Goal: Information Seeking & Learning: Learn about a topic

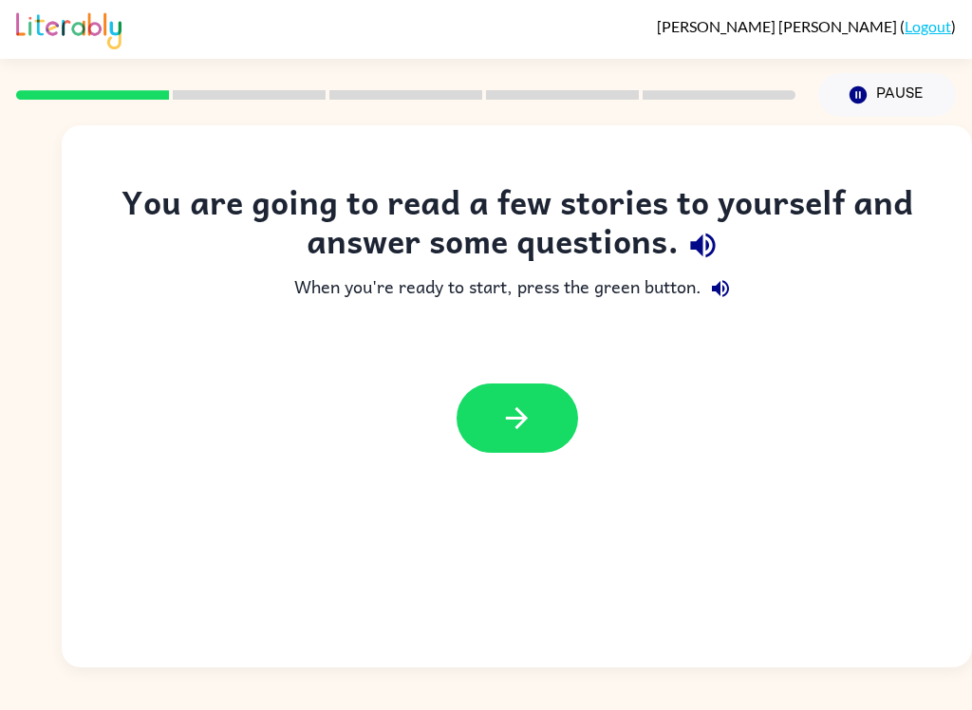
click at [528, 422] on icon "button" at bounding box center [516, 418] width 33 height 33
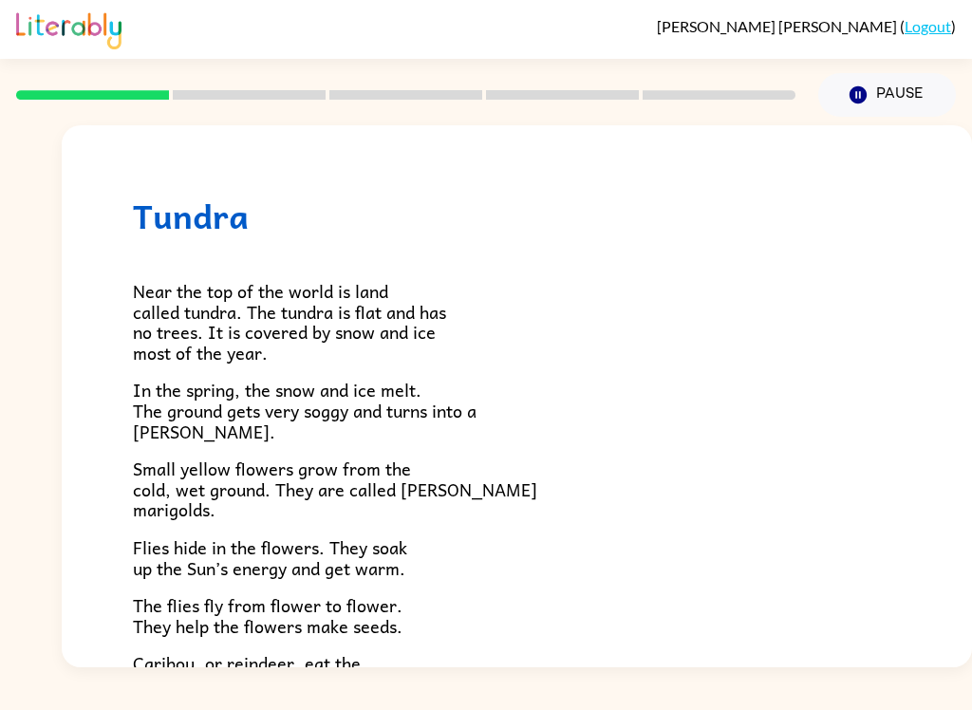
click at [651, 263] on div "Near the top of the world is land called tundra. The tundra is flat and has no …" at bounding box center [517, 553] width 768 height 637
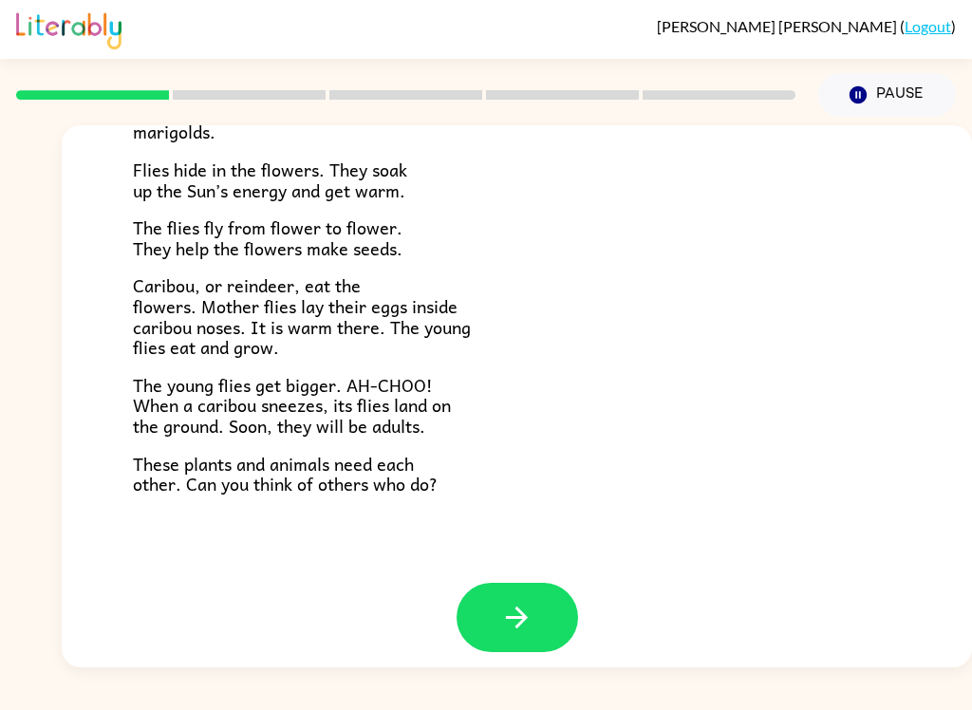
scroll to position [377, 0]
click at [536, 601] on button "button" at bounding box center [518, 618] width 122 height 69
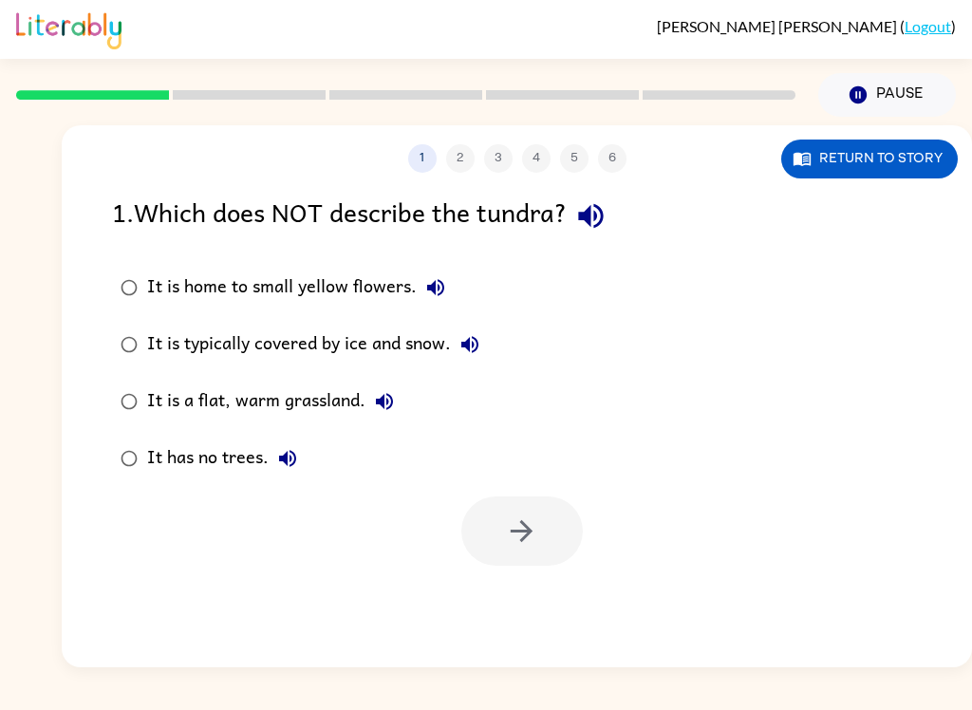
scroll to position [0, 0]
click at [599, 216] on icon "button" at bounding box center [590, 215] width 33 height 33
click at [966, 410] on div "It is home to small yellow flowers. It is typically covered by ice and snow. It…" at bounding box center [542, 373] width 860 height 228
click at [429, 291] on icon "button" at bounding box center [435, 287] width 17 height 17
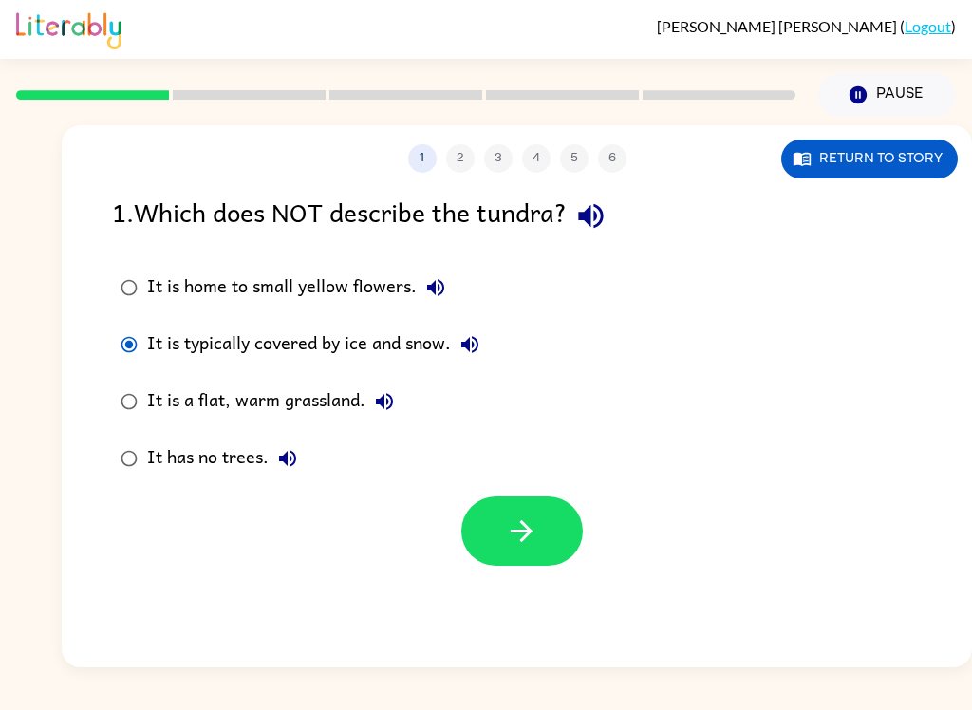
click at [533, 539] on icon "button" at bounding box center [521, 531] width 33 height 33
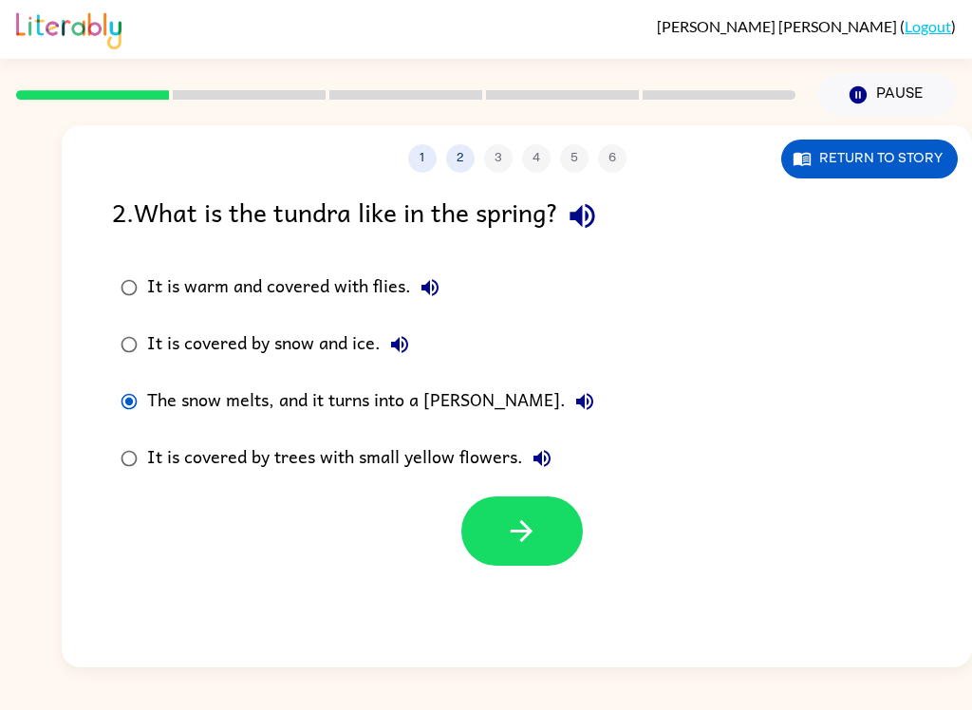
click at [546, 530] on button "button" at bounding box center [522, 531] width 122 height 69
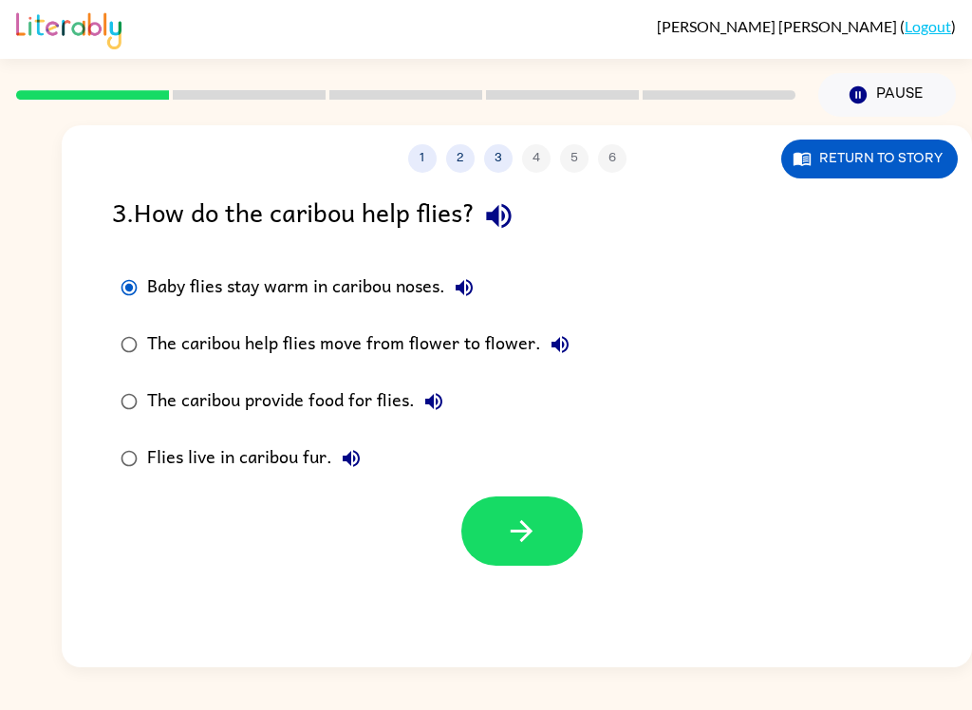
click at [537, 551] on button "button" at bounding box center [522, 531] width 122 height 69
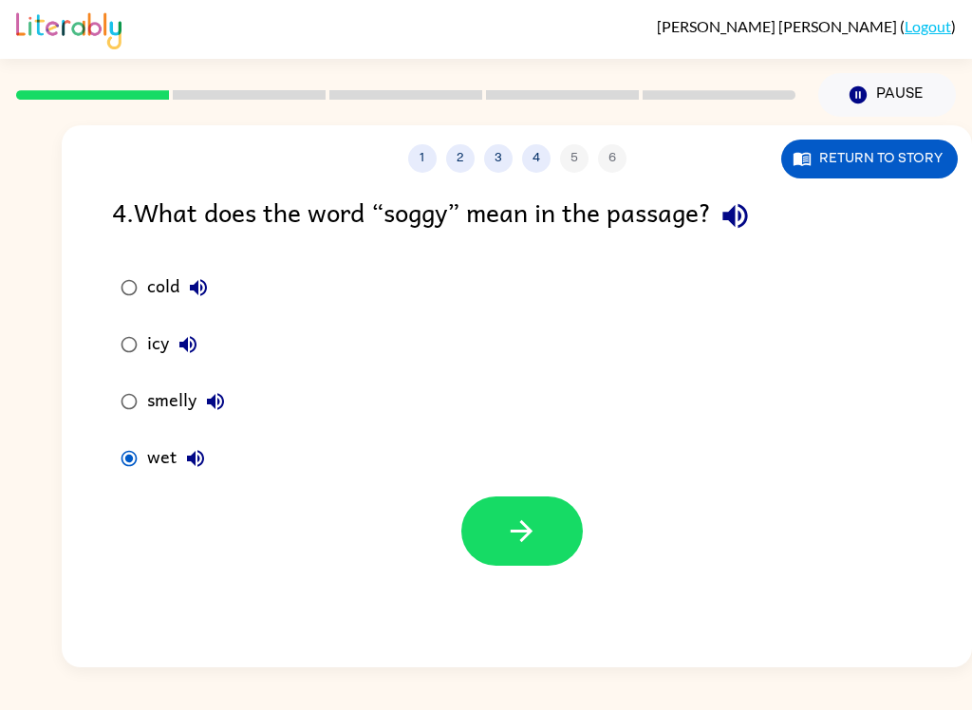
click at [549, 547] on button "button" at bounding box center [522, 531] width 122 height 69
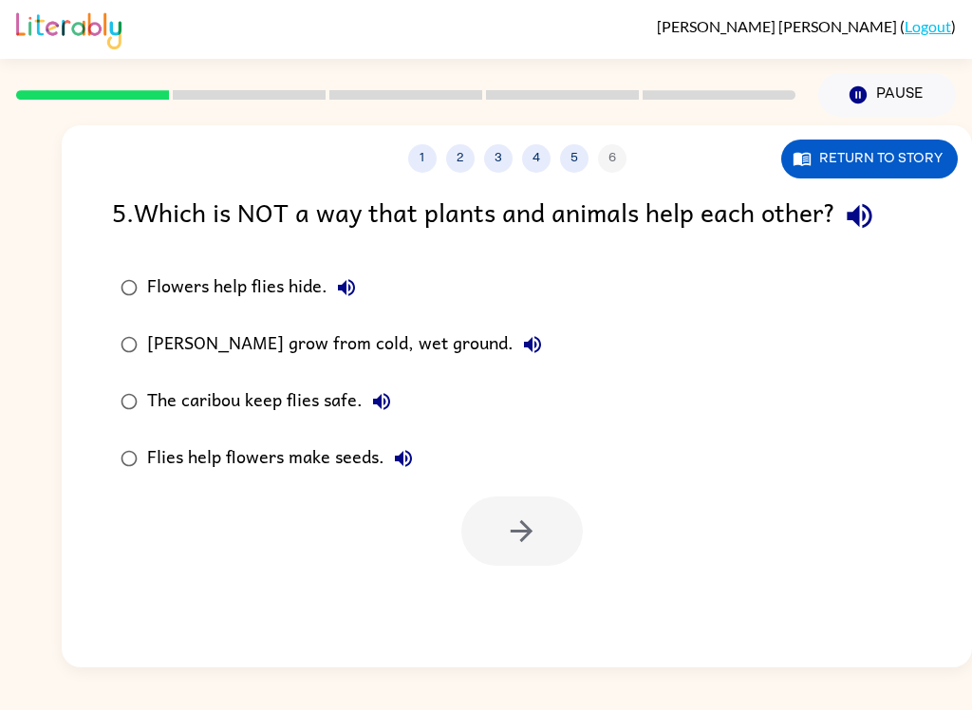
click at [876, 223] on icon "button" at bounding box center [859, 215] width 33 height 33
click at [882, 209] on button "button" at bounding box center [859, 216] width 48 height 48
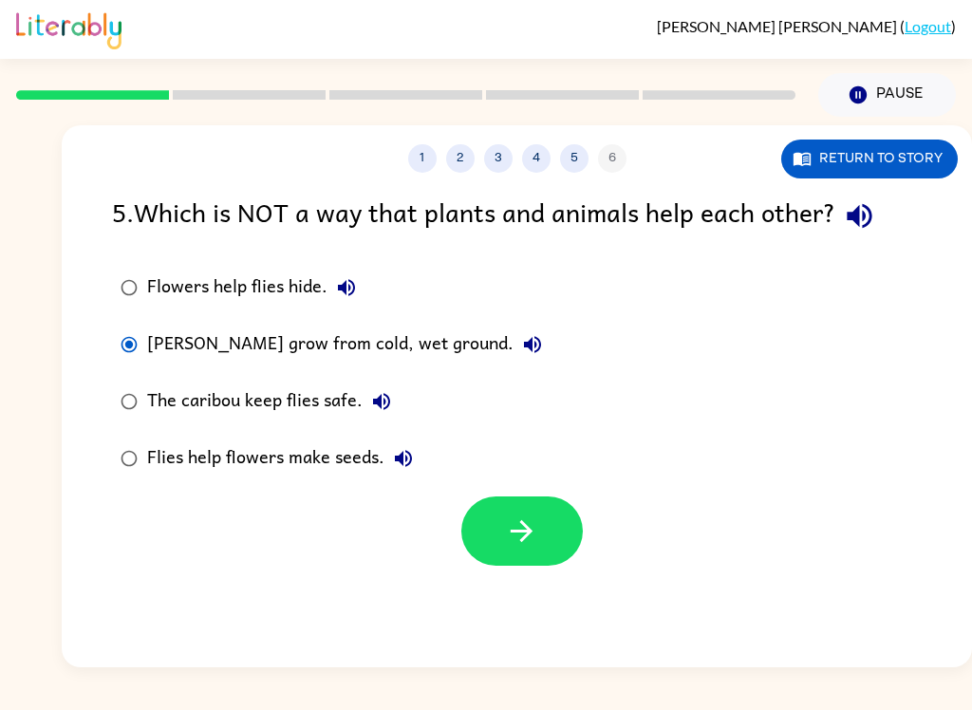
click at [517, 554] on button "button" at bounding box center [522, 531] width 122 height 69
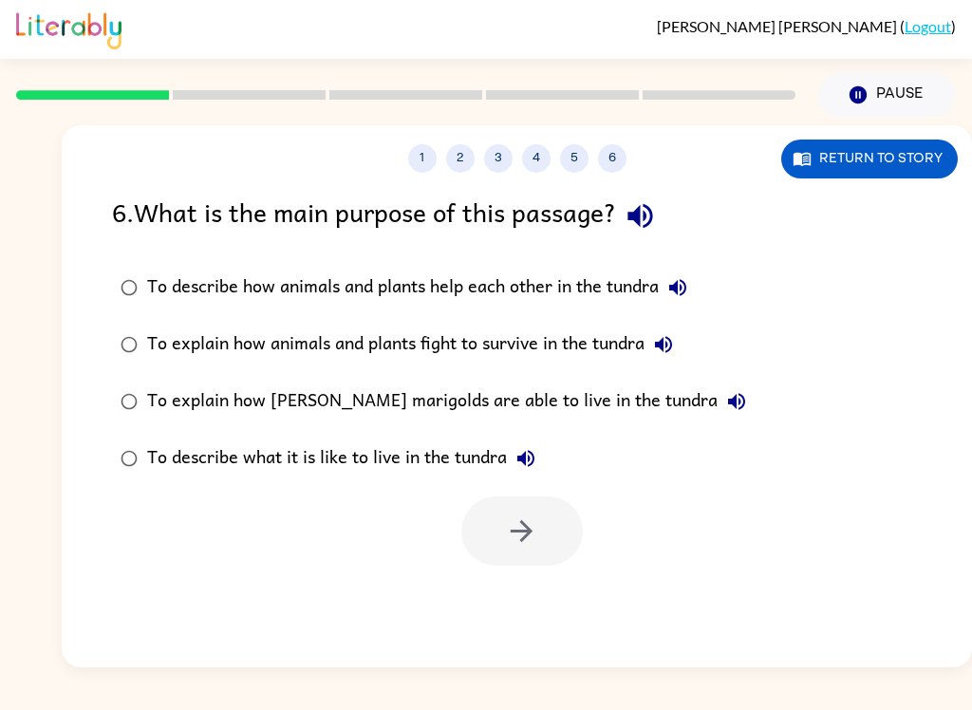
click at [661, 199] on button "button" at bounding box center [640, 216] width 48 height 48
click at [685, 290] on icon "button" at bounding box center [677, 287] width 17 height 17
click at [669, 341] on icon "button" at bounding box center [663, 344] width 23 height 23
click at [675, 337] on icon "button" at bounding box center [663, 344] width 23 height 23
click at [665, 341] on icon "button" at bounding box center [663, 344] width 23 height 23
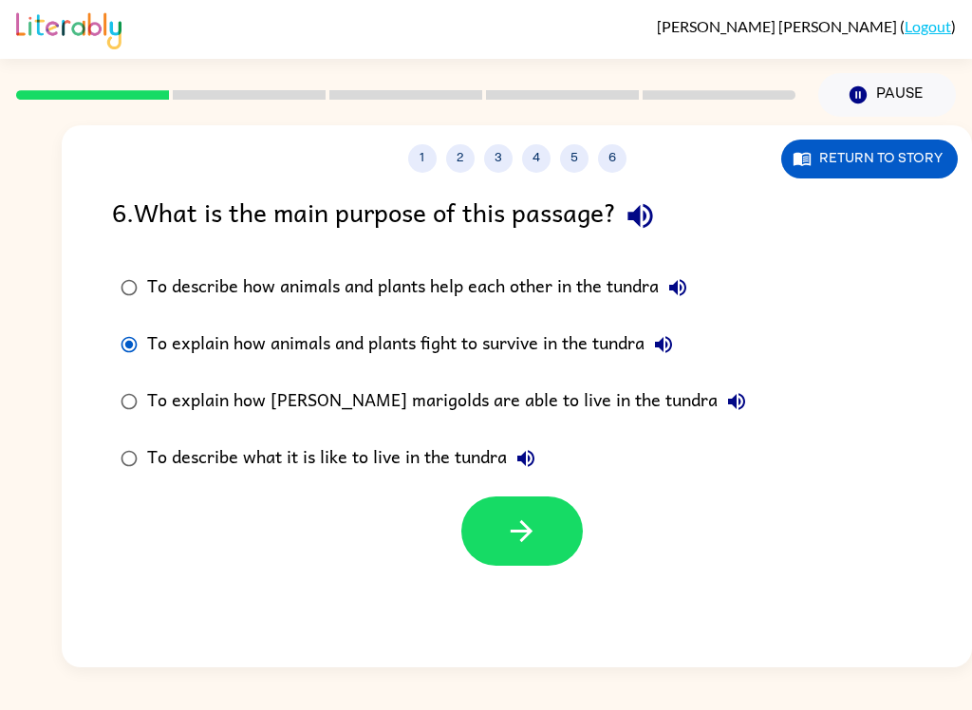
click at [533, 506] on button "button" at bounding box center [522, 531] width 122 height 69
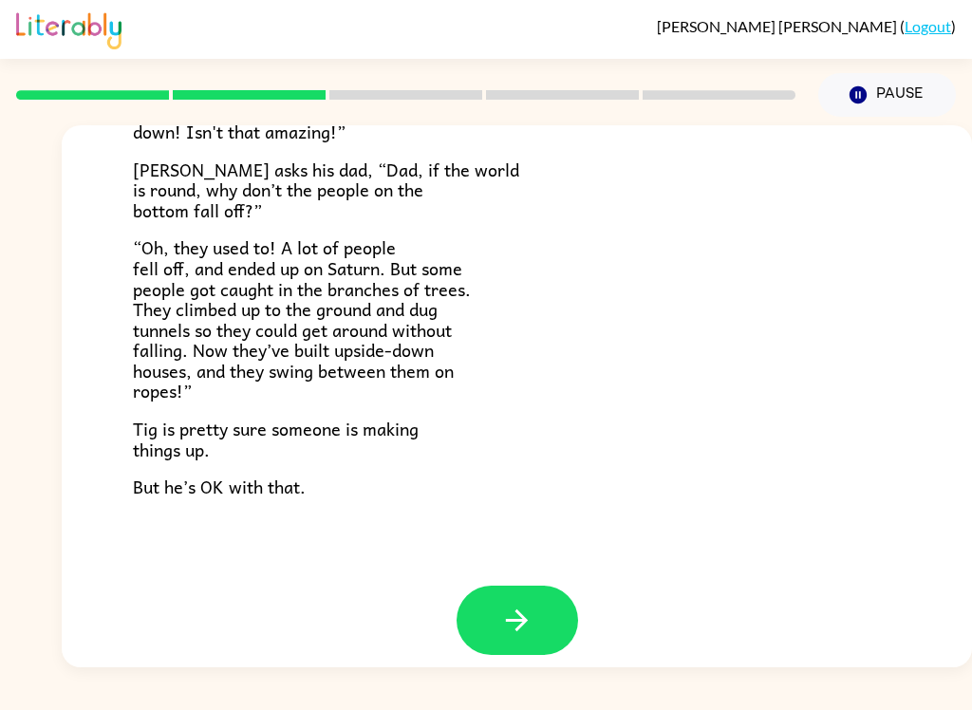
scroll to position [534, 0]
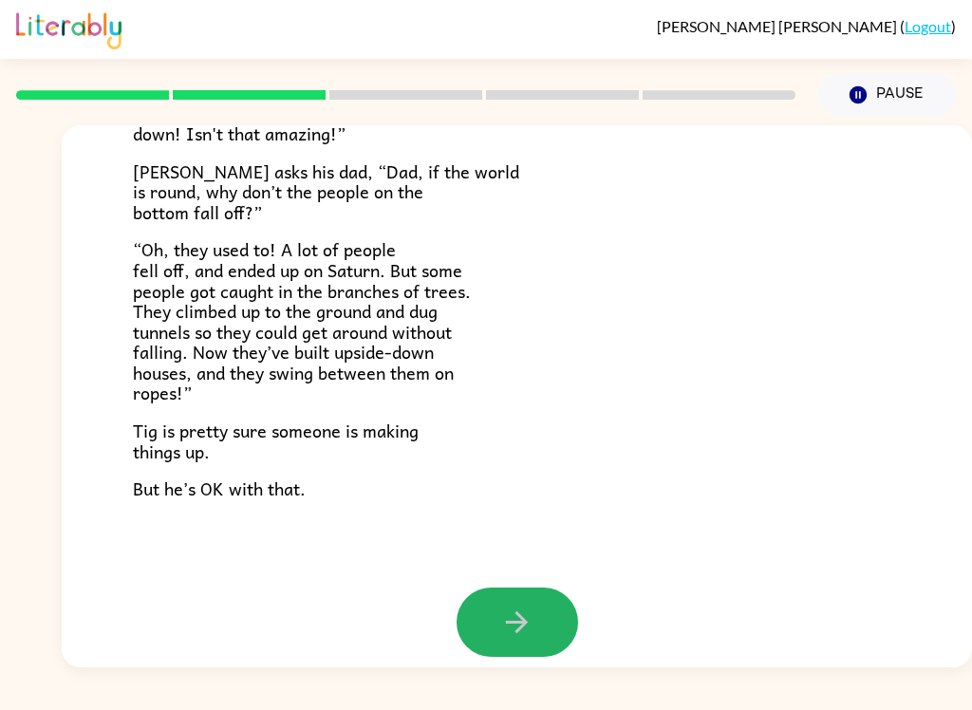
click at [507, 610] on icon "button" at bounding box center [516, 622] width 33 height 33
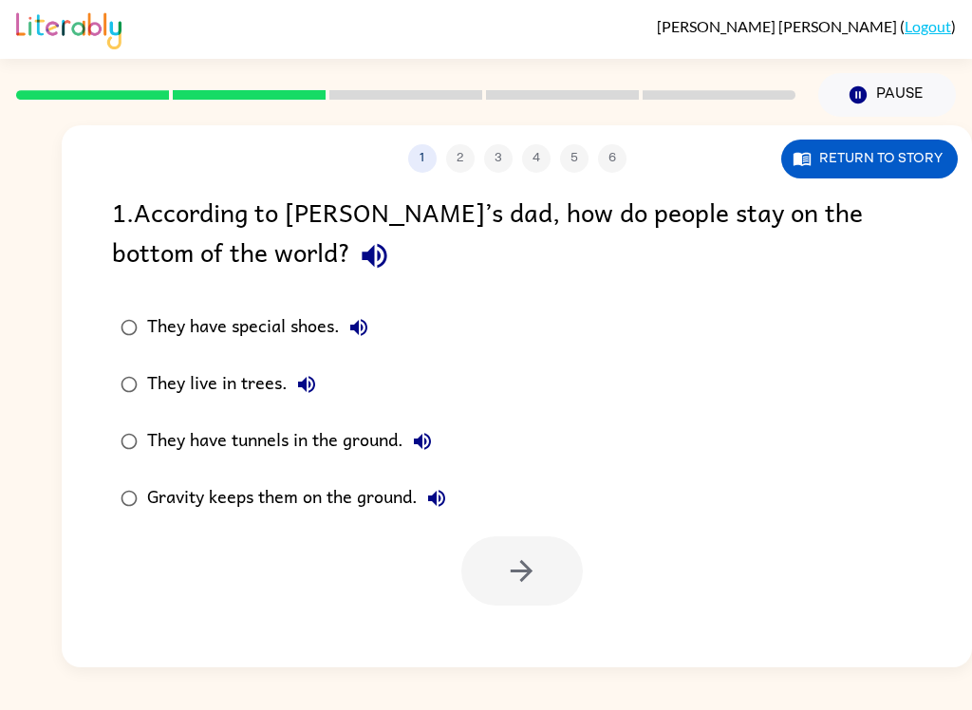
click at [358, 242] on icon "button" at bounding box center [374, 255] width 33 height 33
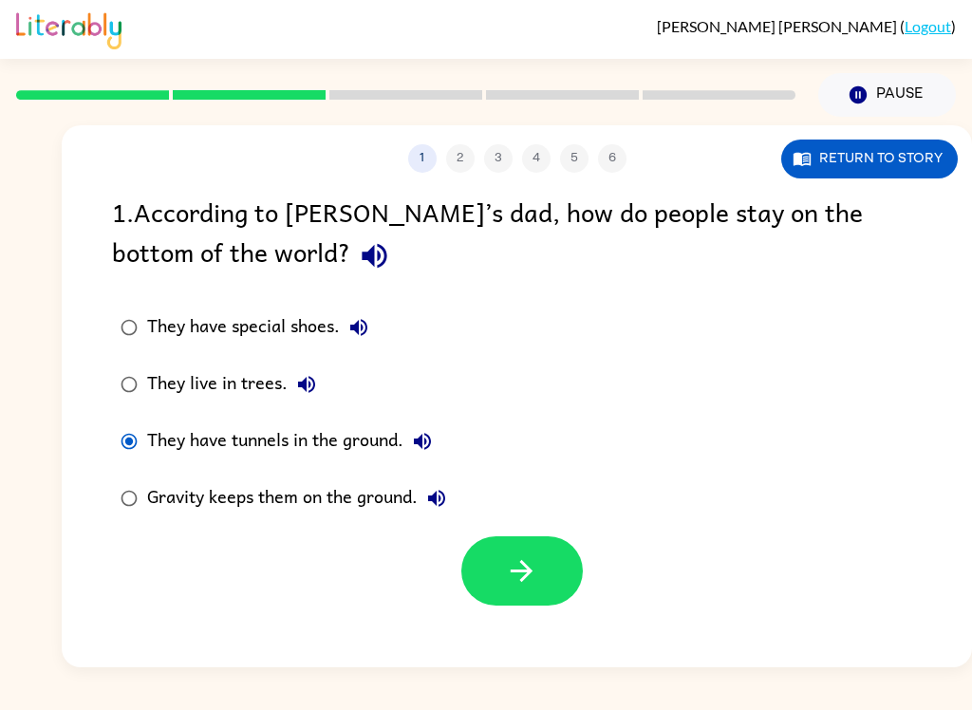
click at [460, 164] on div "1 2 3 4 5 6" at bounding box center [517, 158] width 910 height 28
click at [557, 582] on button "button" at bounding box center [522, 570] width 122 height 69
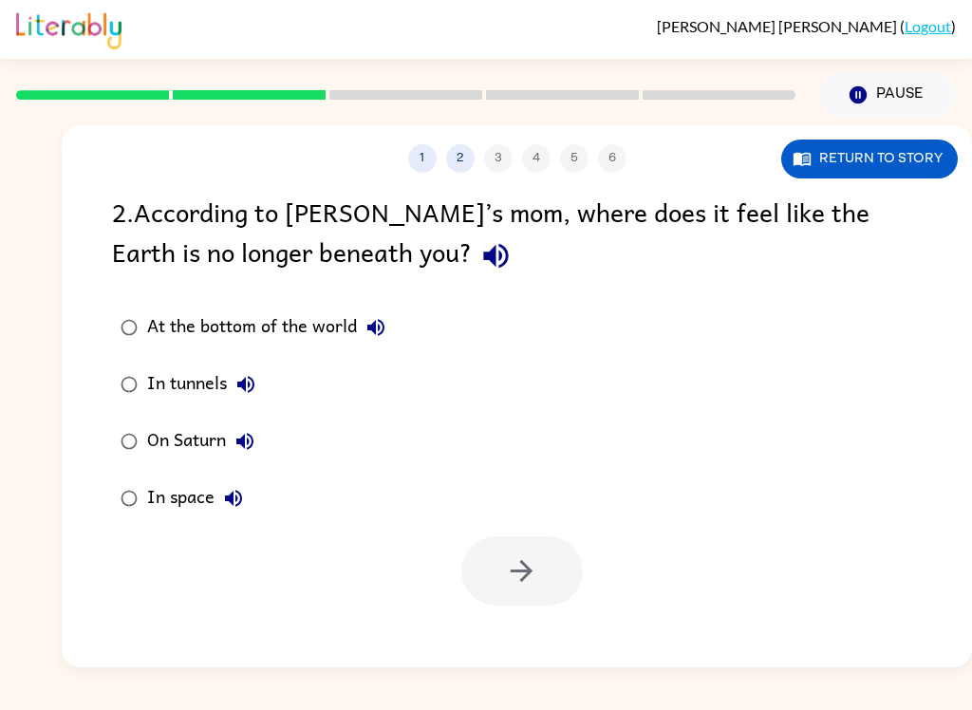
click at [479, 264] on icon "button" at bounding box center [495, 255] width 33 height 33
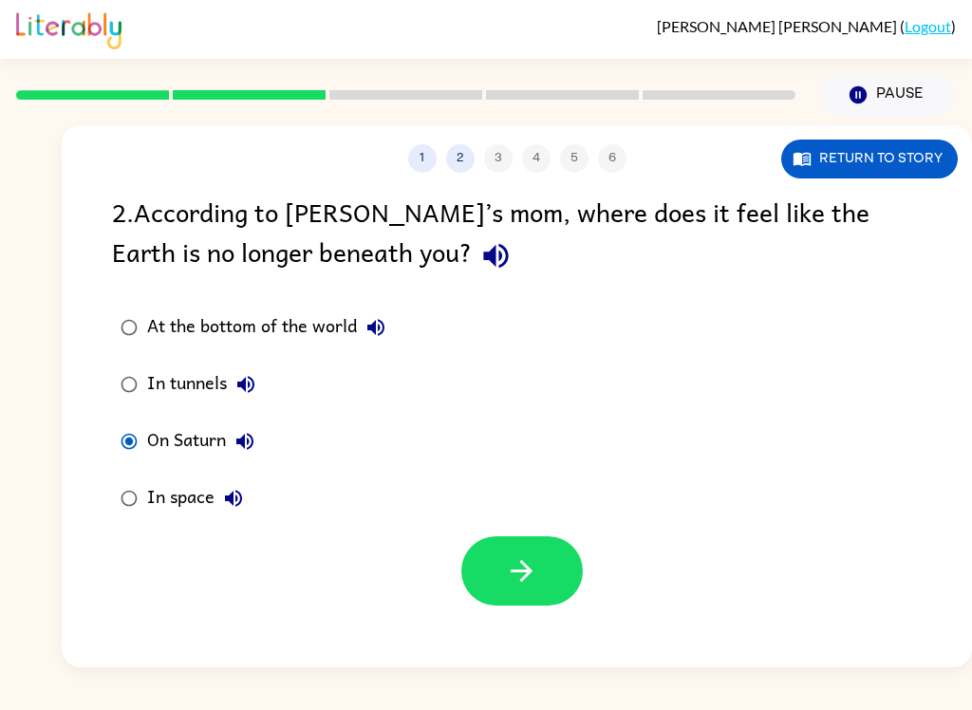
click at [511, 571] on icon "button" at bounding box center [521, 570] width 33 height 33
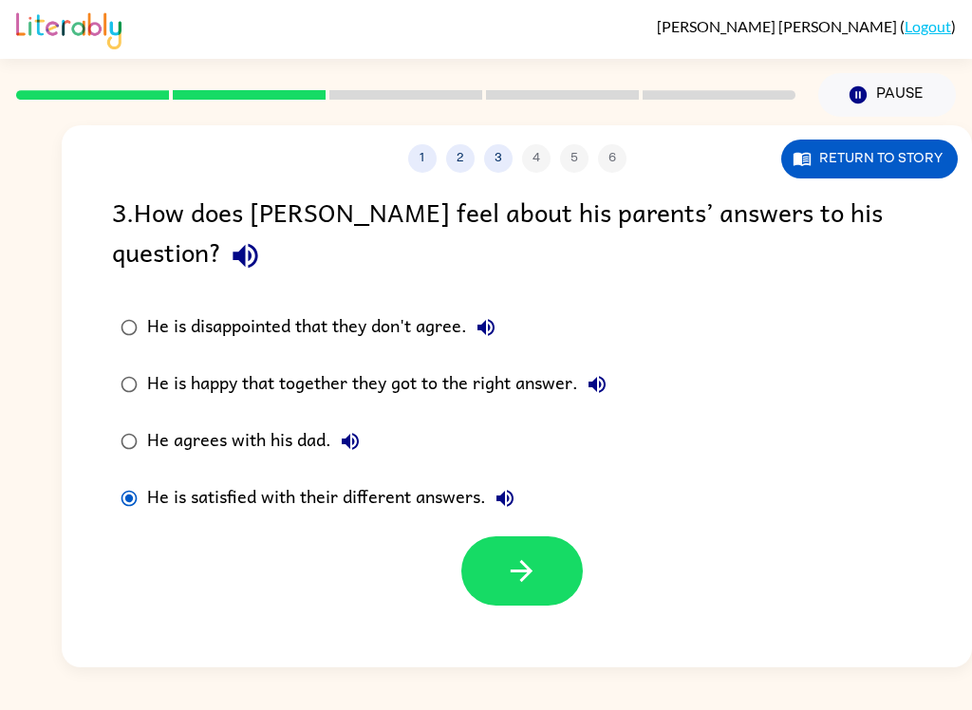
click at [519, 554] on icon "button" at bounding box center [521, 570] width 33 height 33
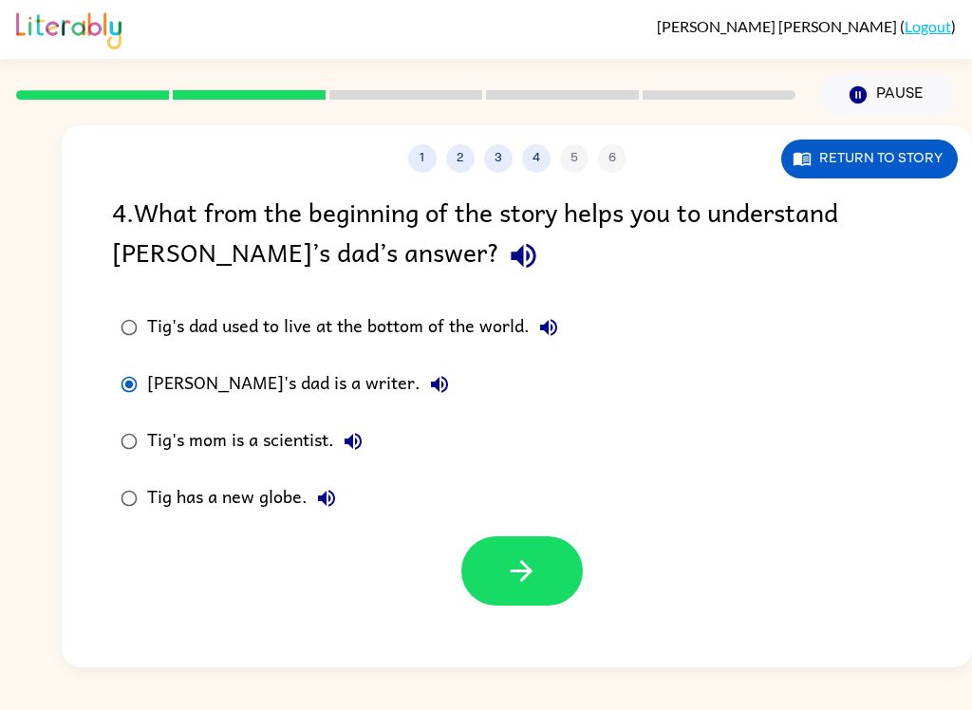
click at [535, 583] on icon "button" at bounding box center [521, 570] width 33 height 33
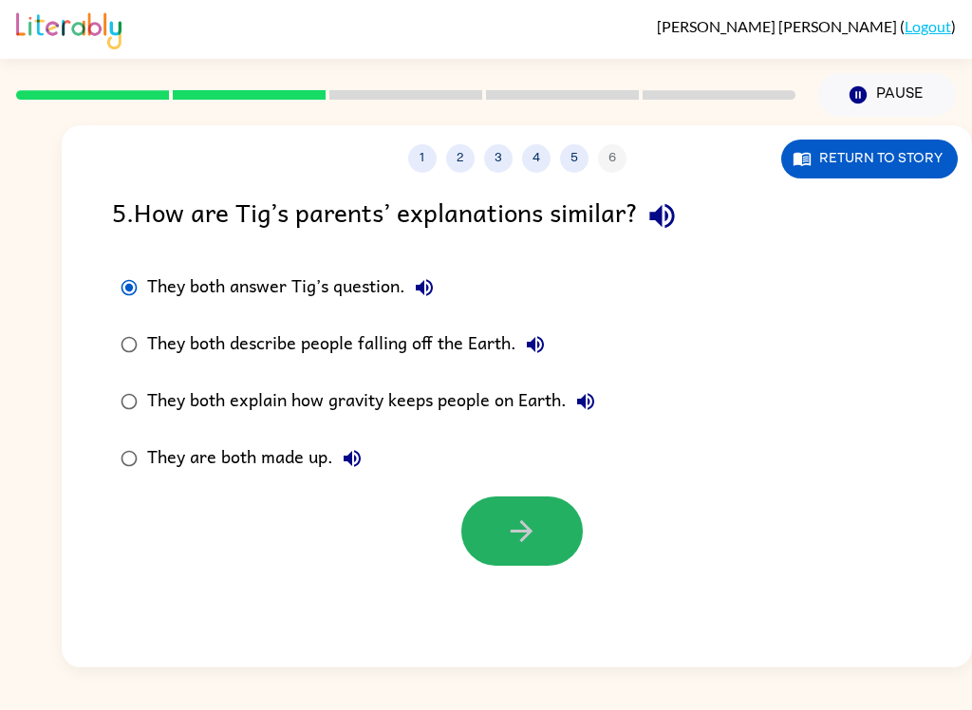
click at [514, 533] on icon "button" at bounding box center [522, 531] width 22 height 22
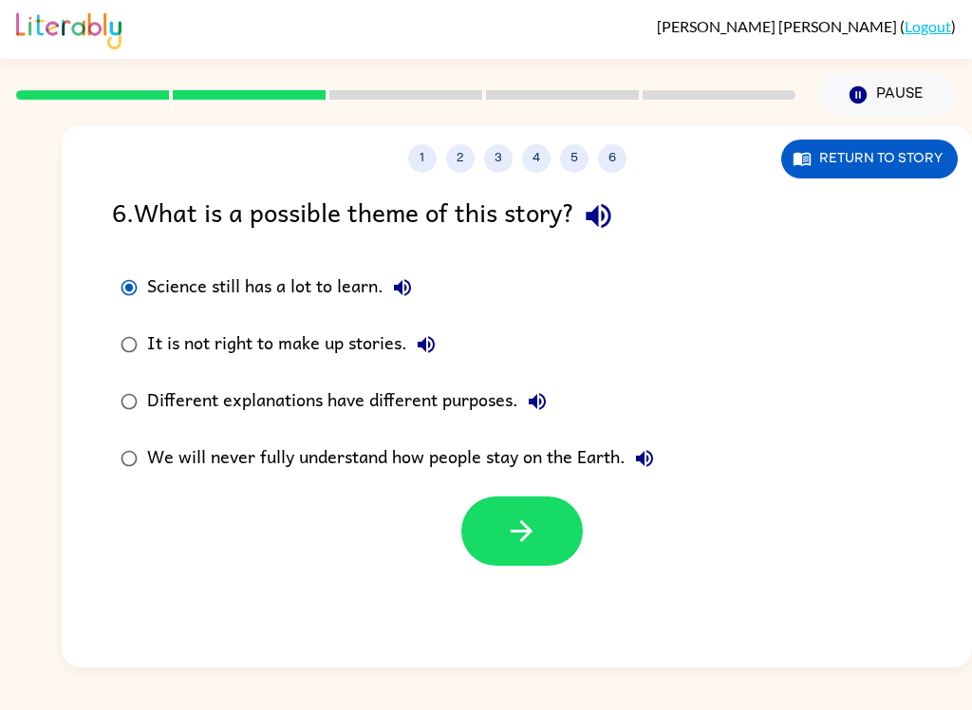
click at [526, 535] on icon "button" at bounding box center [521, 531] width 33 height 33
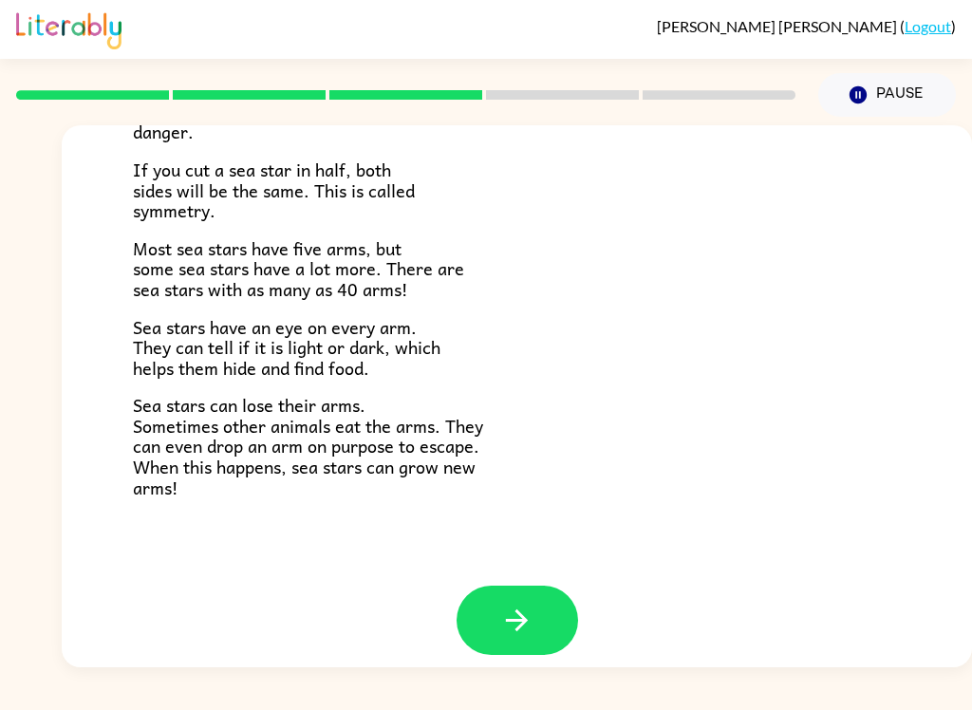
scroll to position [531, 0]
click at [542, 610] on button "button" at bounding box center [518, 621] width 122 height 69
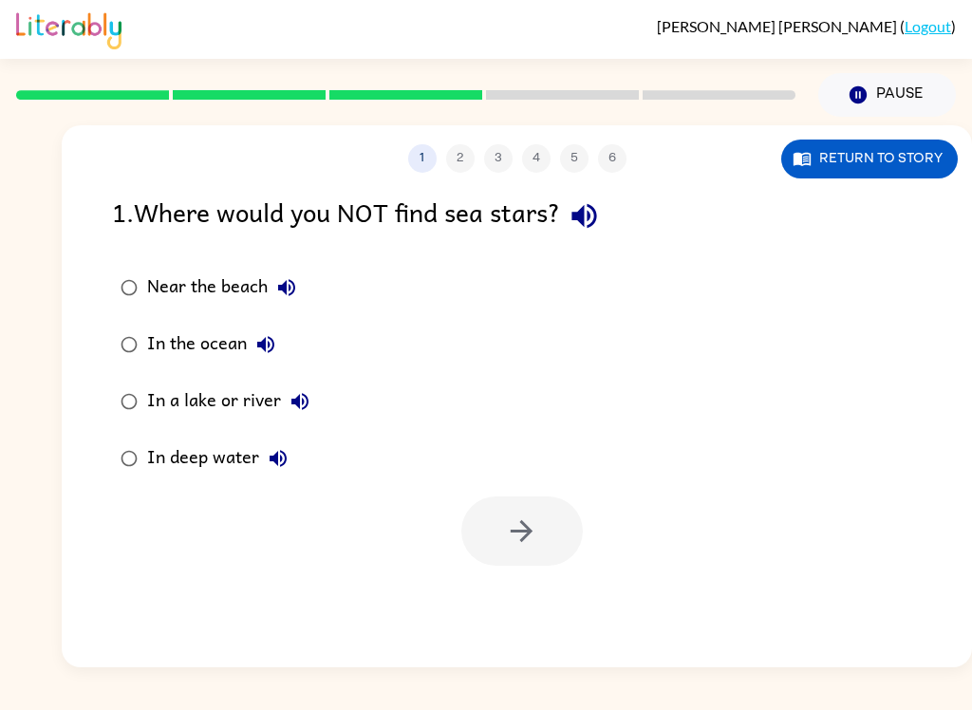
scroll to position [0, 0]
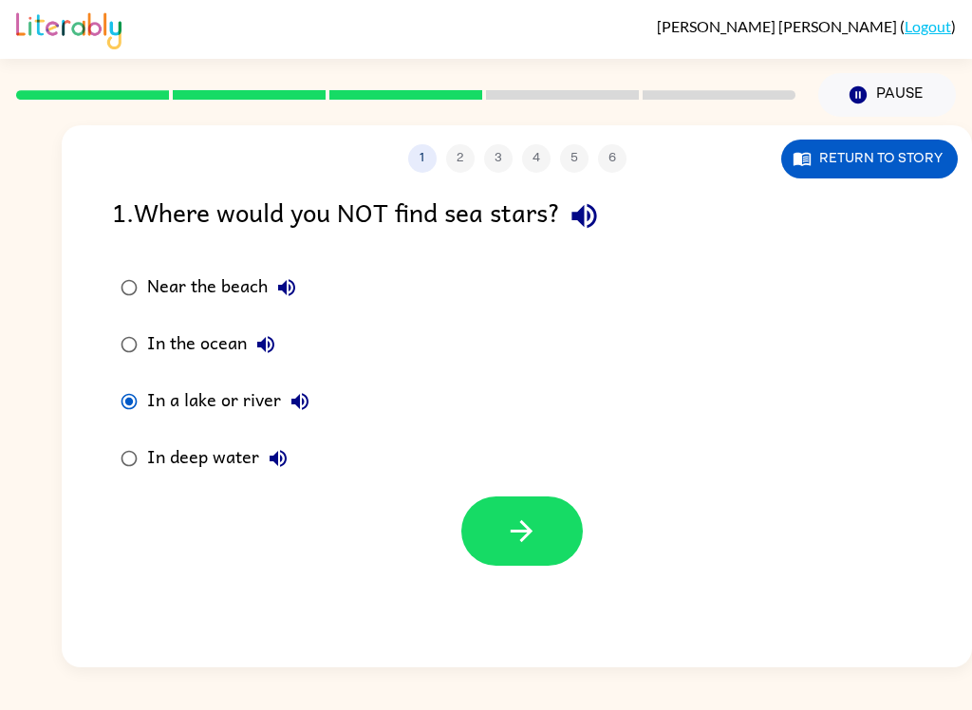
click at [508, 513] on button "button" at bounding box center [522, 531] width 122 height 69
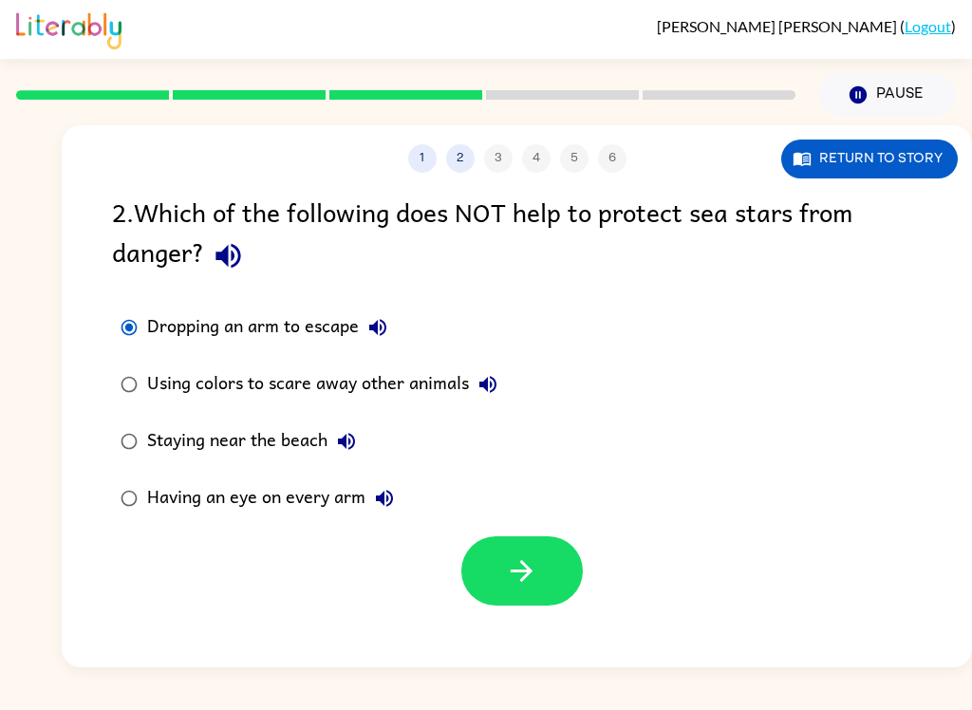
click at [535, 554] on button "button" at bounding box center [522, 570] width 122 height 69
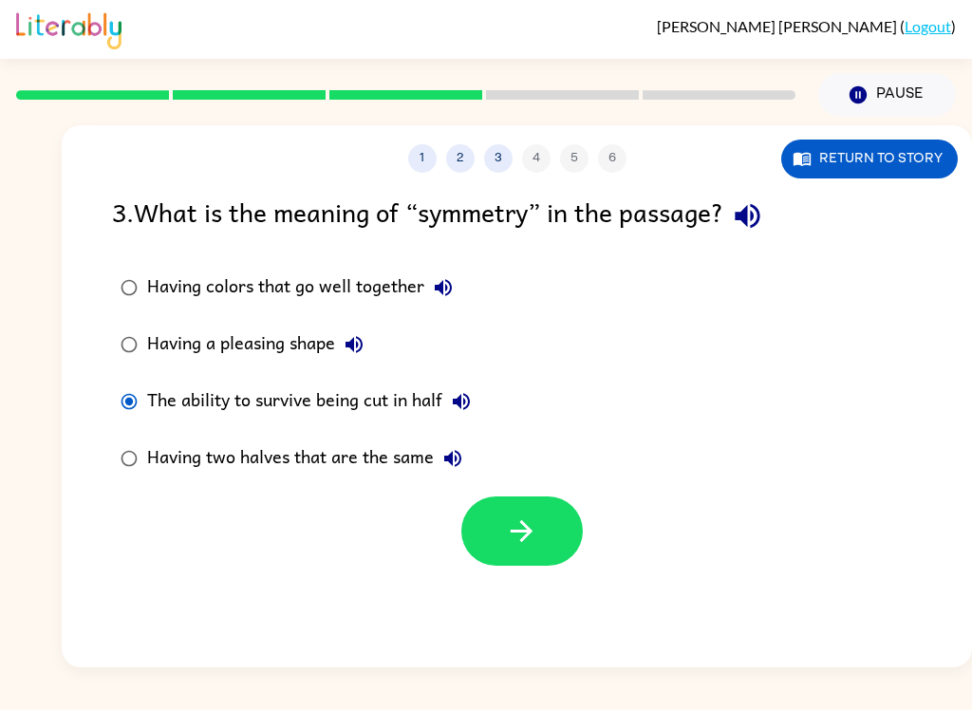
click at [524, 521] on icon "button" at bounding box center [521, 531] width 33 height 33
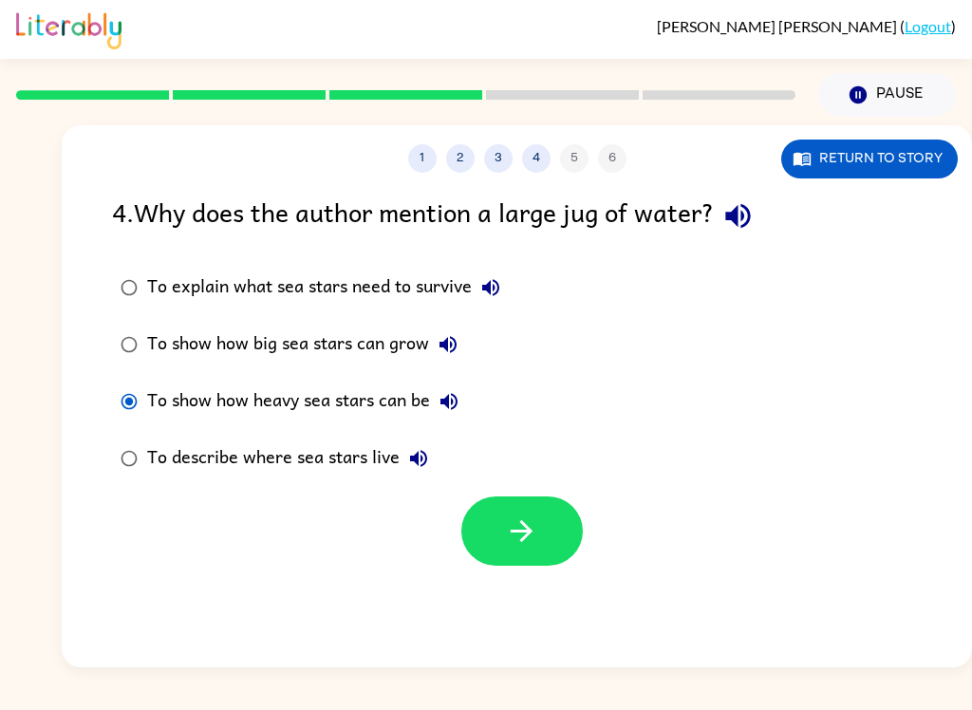
click at [541, 544] on button "button" at bounding box center [522, 531] width 122 height 69
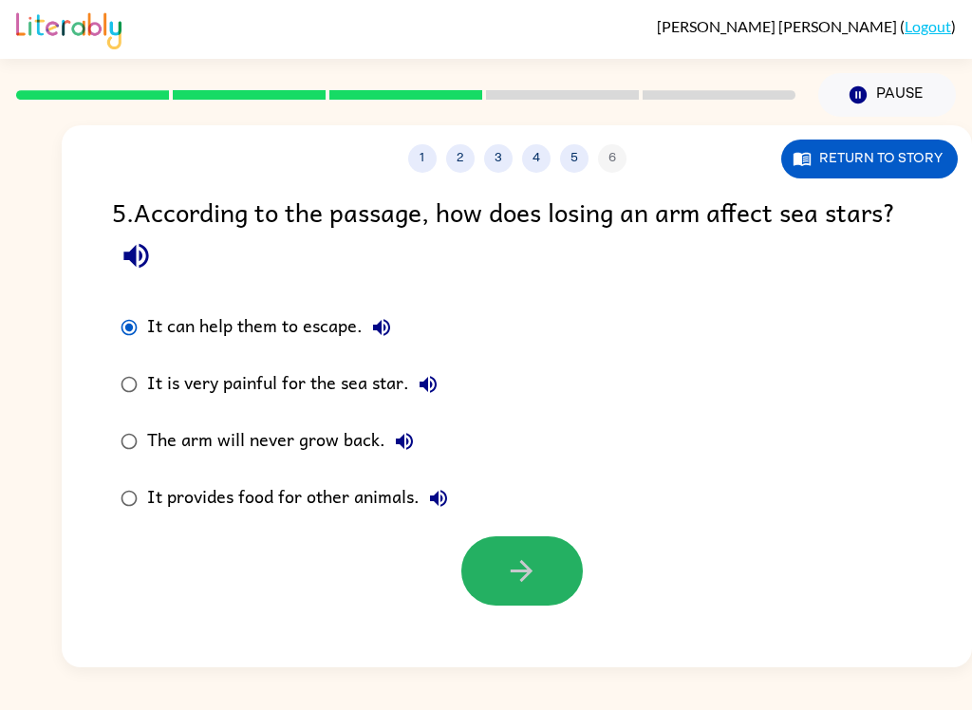
click at [535, 574] on icon "button" at bounding box center [521, 570] width 33 height 33
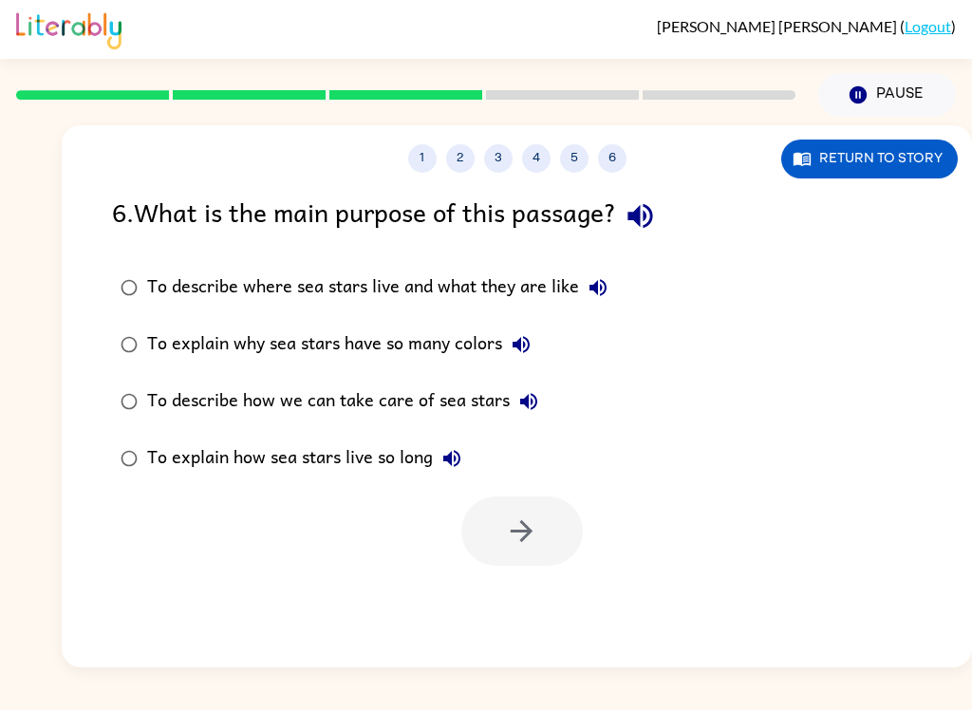
click at [514, 535] on div at bounding box center [522, 531] width 122 height 69
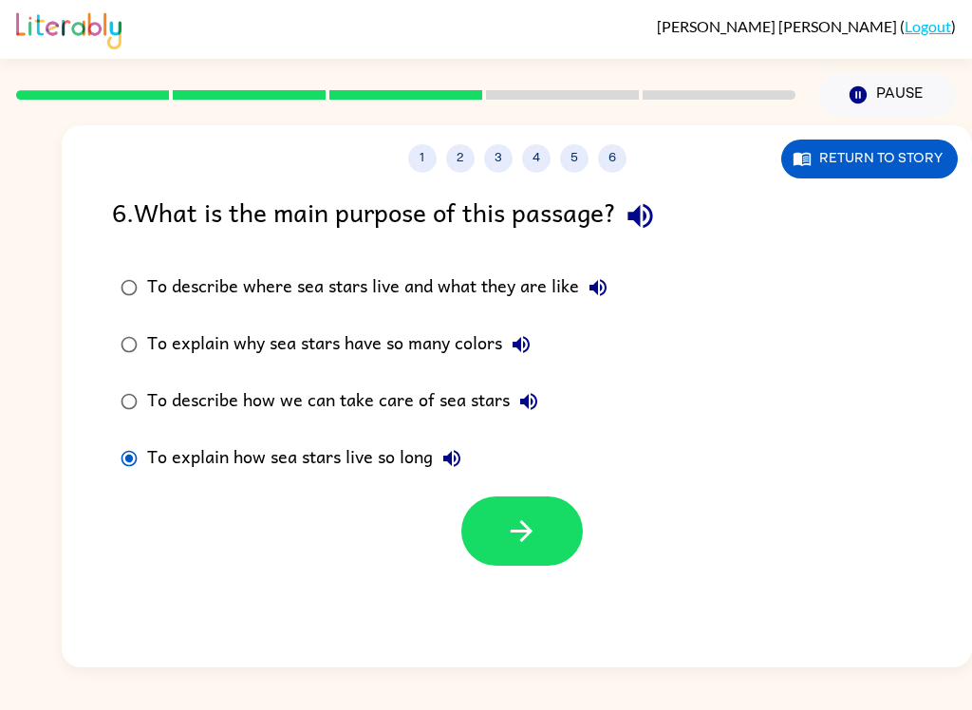
click at [497, 545] on button "button" at bounding box center [522, 531] width 122 height 69
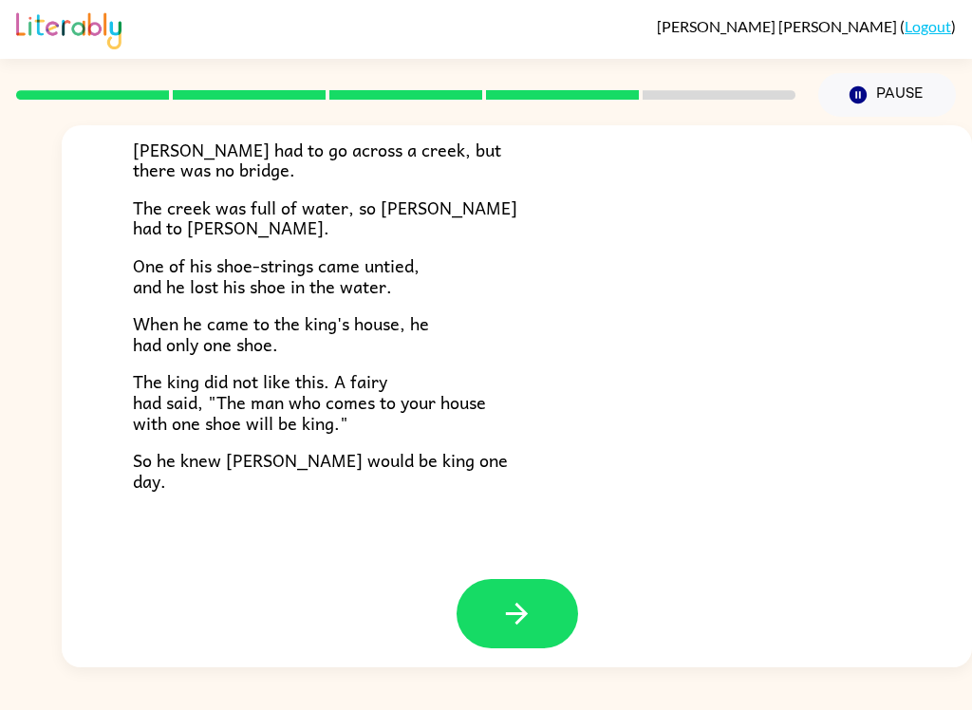
scroll to position [314, 0]
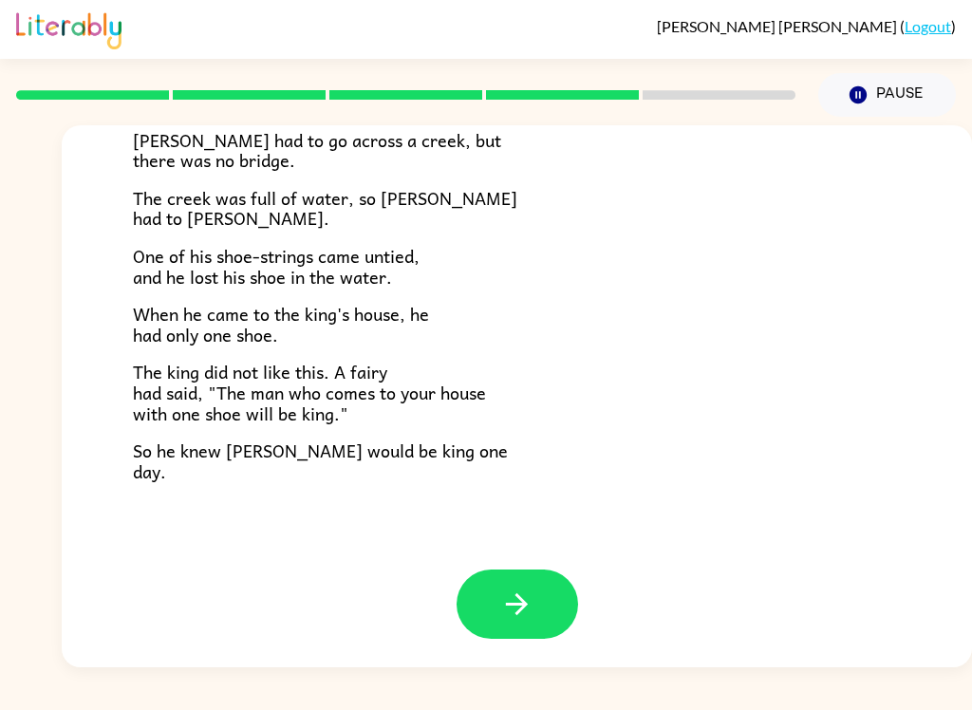
click at [969, 704] on div "[PERSON_NAME] ( Logout ) Pause Pause The Story of [PERSON_NAME] [PERSON_NAME] w…" at bounding box center [486, 355] width 972 height 710
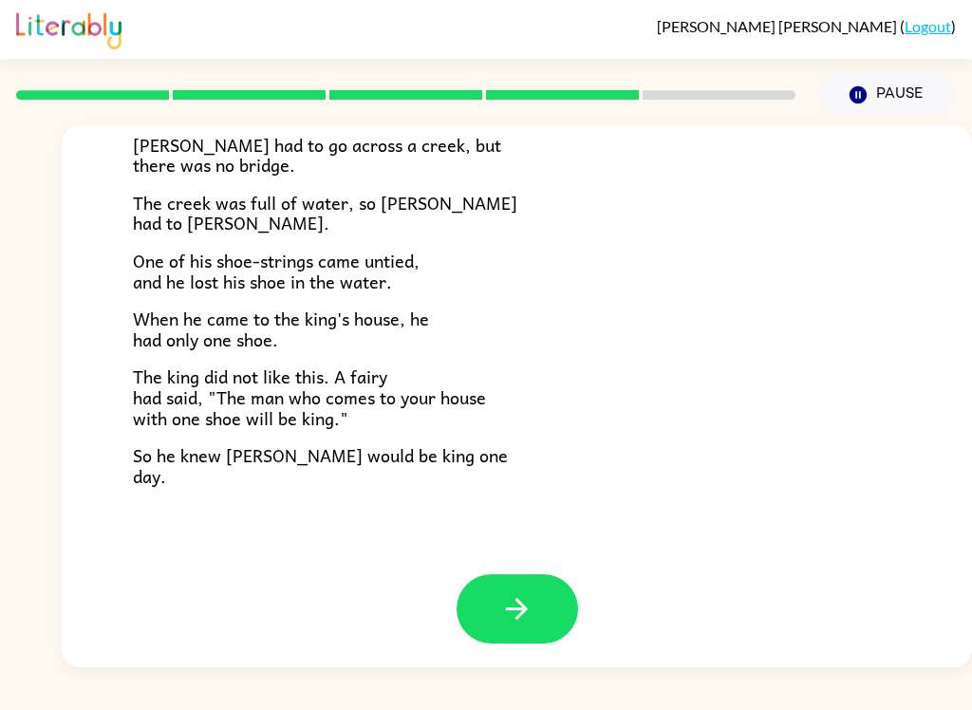
click at [969, 704] on div "[PERSON_NAME] ( Logout ) Pause Pause The Story of [PERSON_NAME] [PERSON_NAME] w…" at bounding box center [486, 355] width 972 height 710
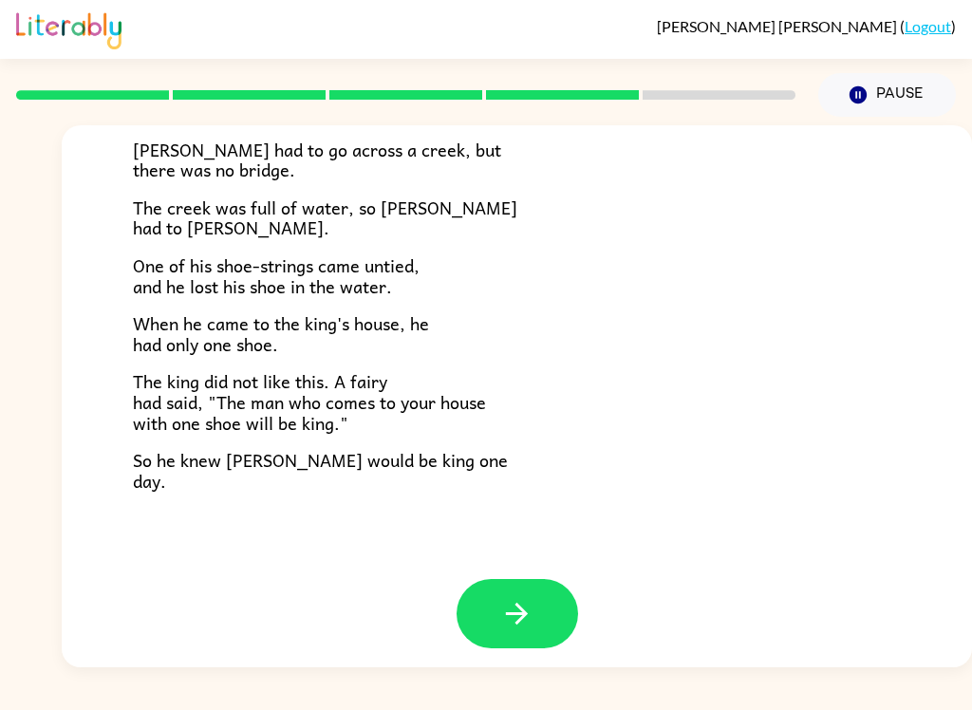
click at [970, 704] on div "[PERSON_NAME] ( Logout ) Pause Pause The Story of [PERSON_NAME] [PERSON_NAME] w…" at bounding box center [486, 355] width 972 height 710
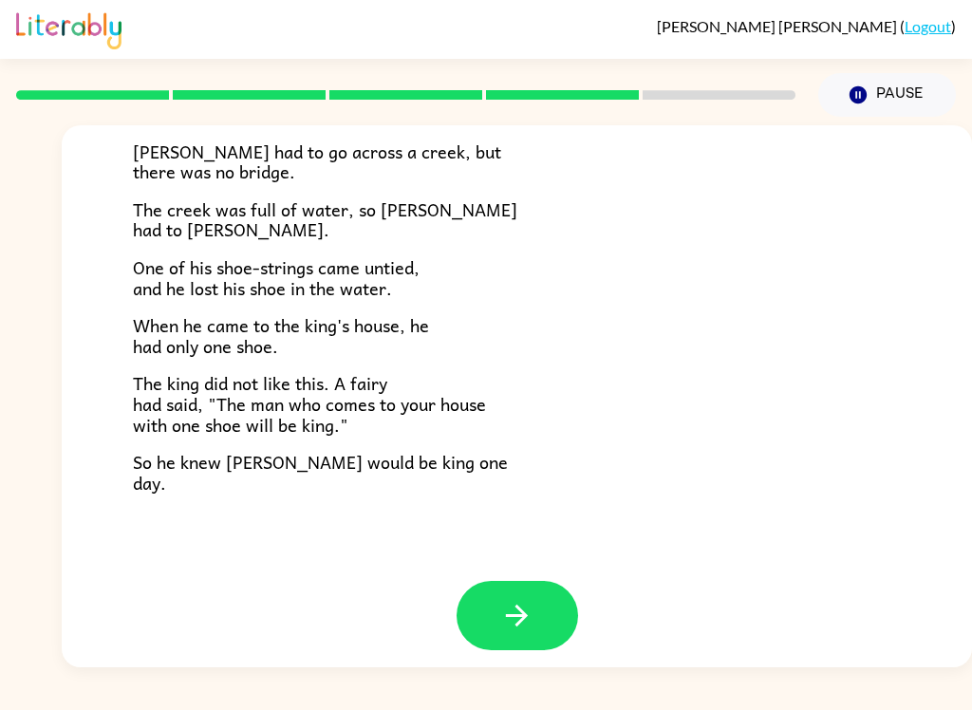
click at [525, 613] on icon "button" at bounding box center [516, 615] width 33 height 33
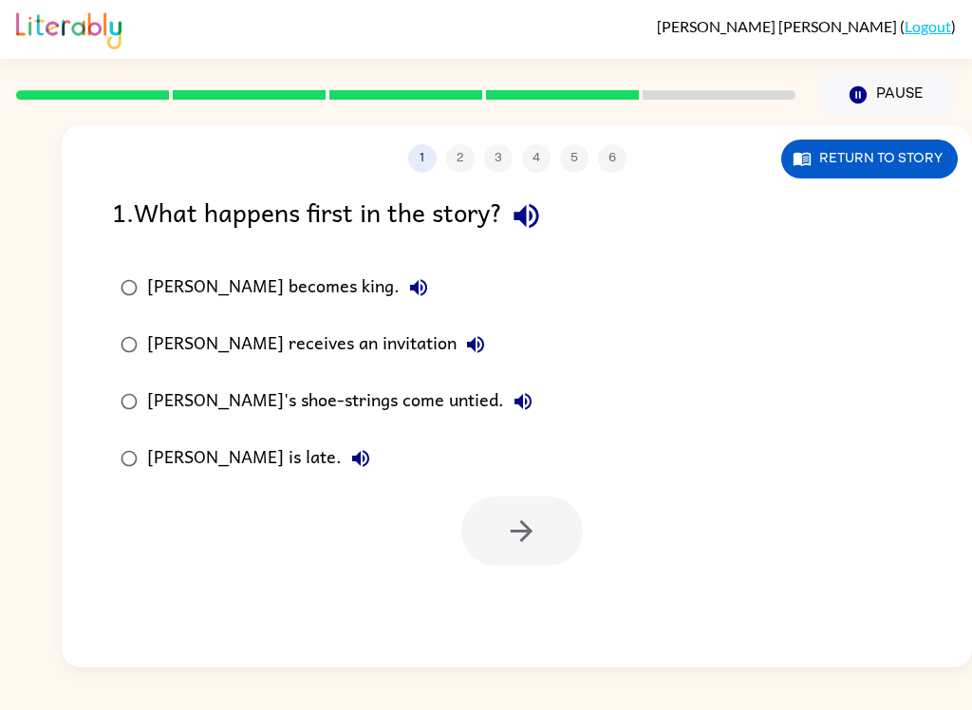
scroll to position [0, 0]
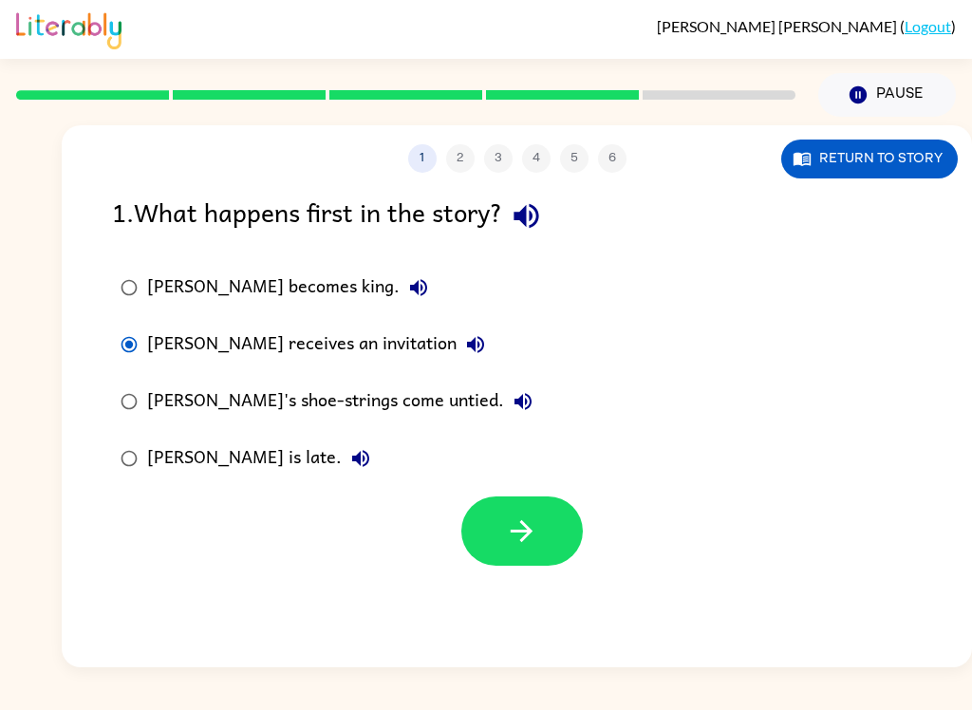
click at [551, 519] on button "button" at bounding box center [522, 531] width 122 height 69
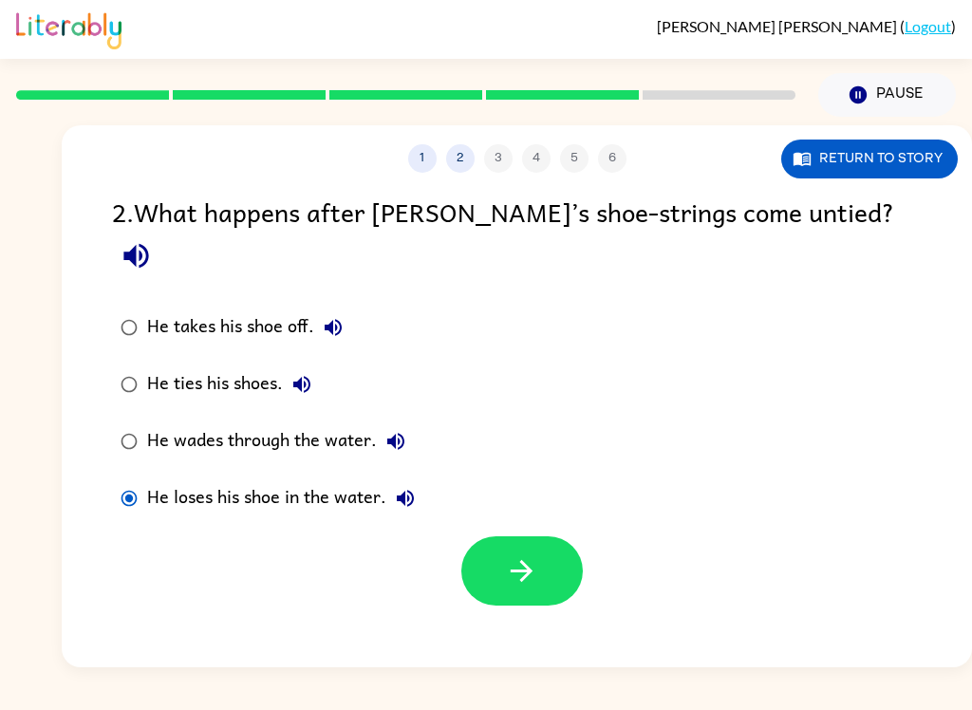
click at [519, 564] on button "button" at bounding box center [522, 570] width 122 height 69
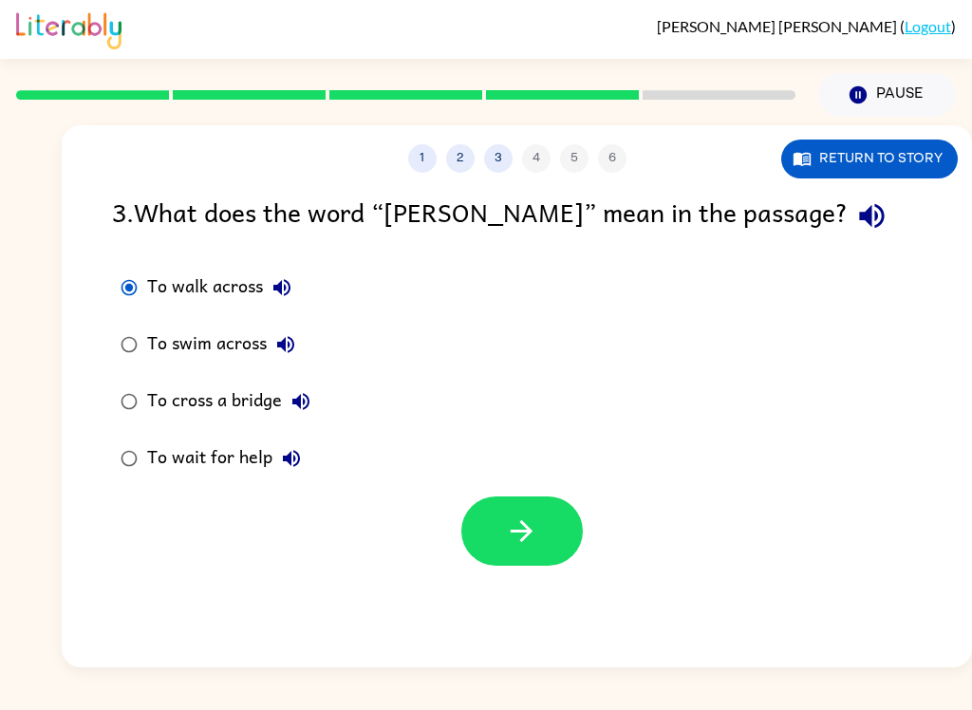
click at [493, 516] on button "button" at bounding box center [522, 531] width 122 height 69
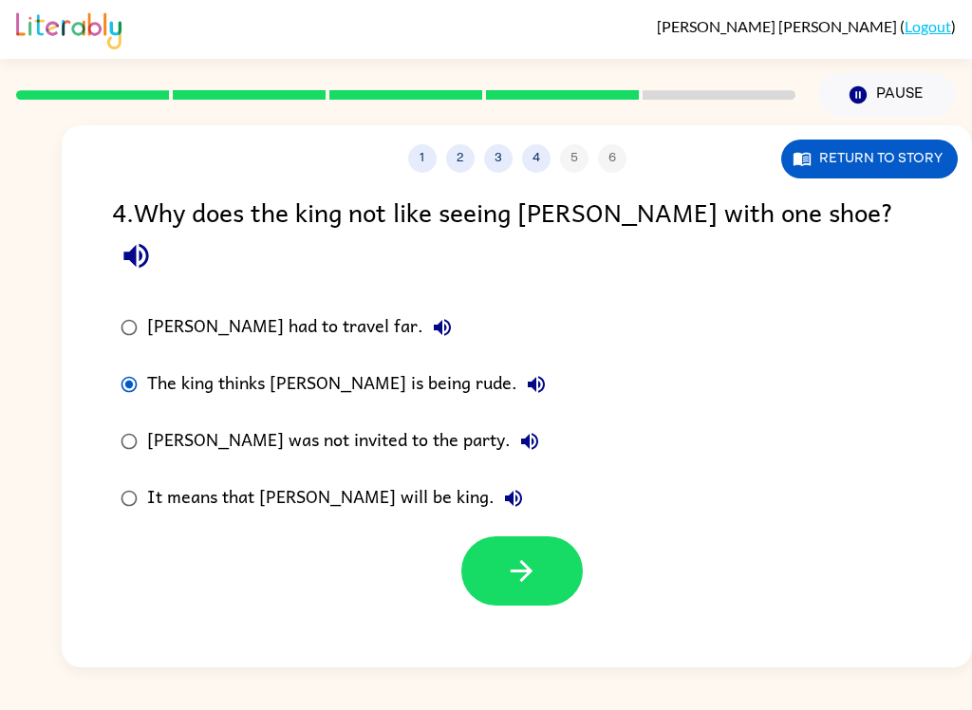
click at [533, 554] on icon "button" at bounding box center [521, 570] width 33 height 33
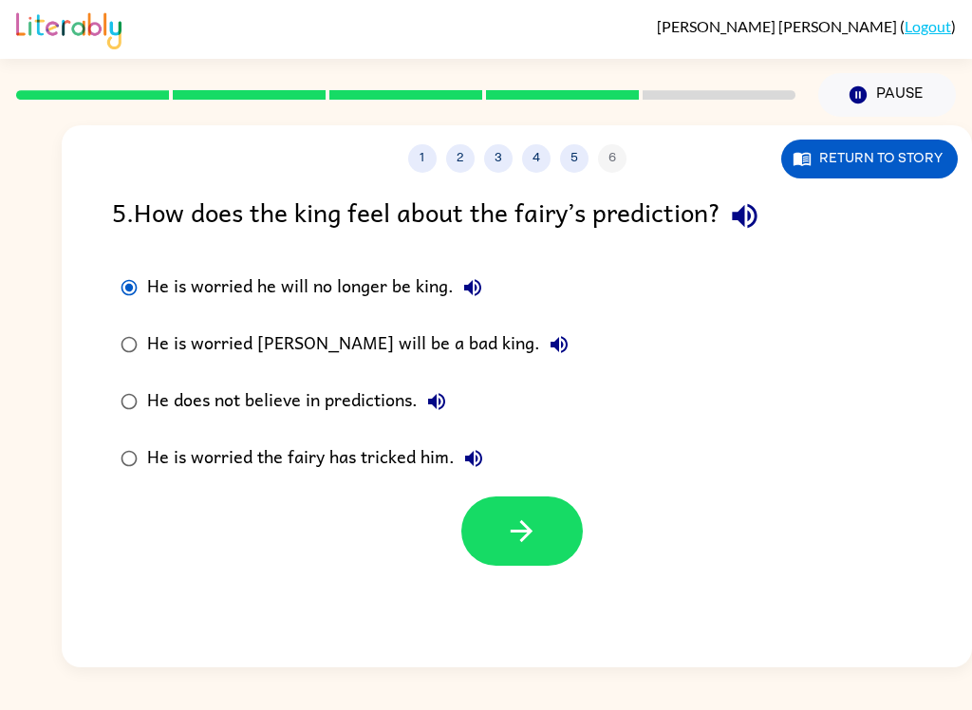
click at [530, 519] on icon "button" at bounding box center [521, 531] width 33 height 33
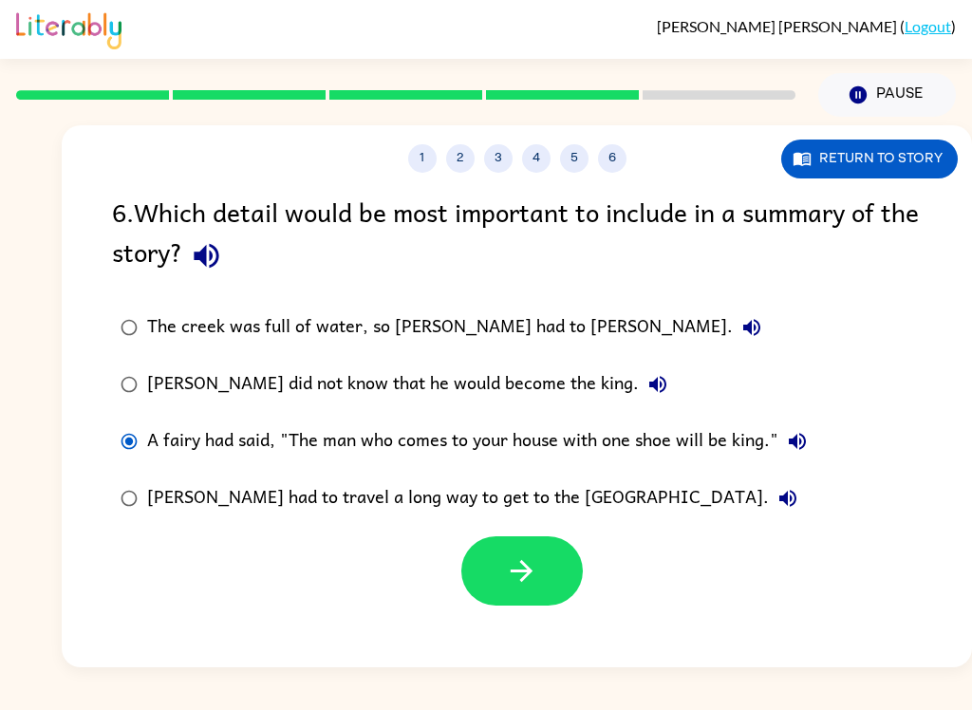
click at [543, 598] on button "button" at bounding box center [522, 570] width 122 height 69
